Goal: Transaction & Acquisition: Purchase product/service

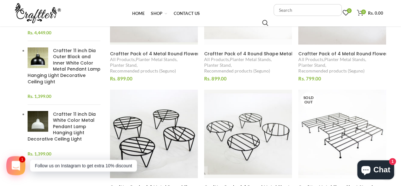
scroll to position [44, 0]
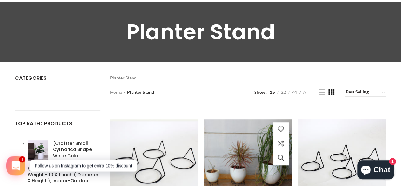
click at [243, 165] on img at bounding box center [248, 163] width 96 height 96
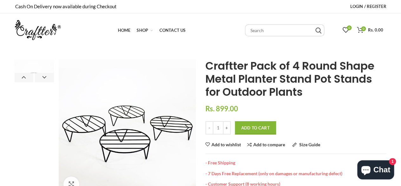
click at [133, 137] on img at bounding box center [127, 127] width 137 height 137
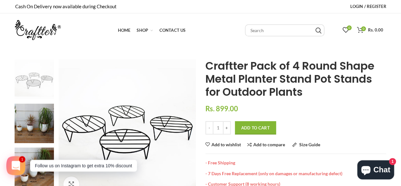
click at [134, 138] on img at bounding box center [96, 80] width 793 height 793
click at [124, 120] on img at bounding box center [144, 168] width 793 height 793
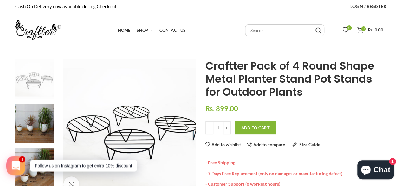
drag, startPoint x: 117, startPoint y: 114, endPoint x: 140, endPoint y: 131, distance: 28.3
click at [140, 131] on img at bounding box center [67, 121] width 793 height 793
